Goal: Check status

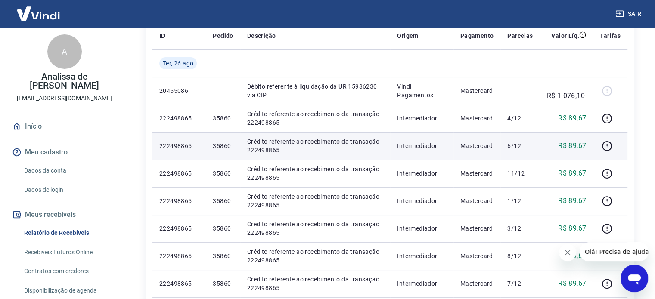
scroll to position [43, 0]
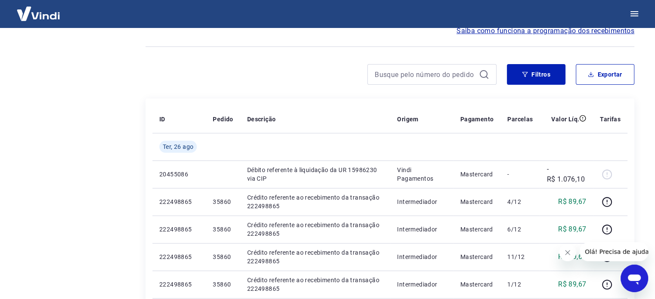
click at [227, 14] on div at bounding box center [327, 14] width 655 height 28
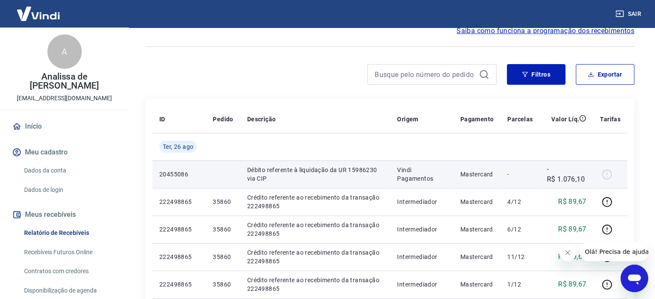
click at [610, 173] on div at bounding box center [610, 175] width 21 height 14
click at [610, 172] on div at bounding box center [610, 175] width 21 height 14
